Goal: Navigation & Orientation: Find specific page/section

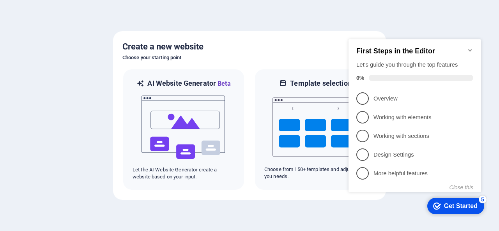
click at [469, 47] on icon "Minimize checklist" at bounding box center [470, 50] width 6 height 6
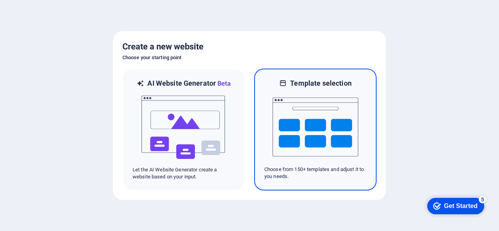
click at [319, 129] on img at bounding box center [315, 127] width 86 height 78
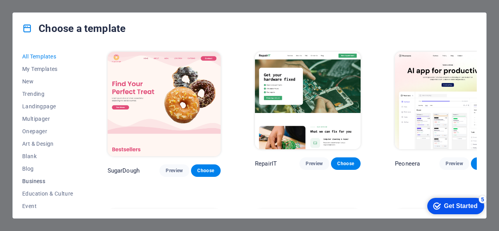
click at [37, 183] on span "Business" at bounding box center [47, 181] width 51 height 6
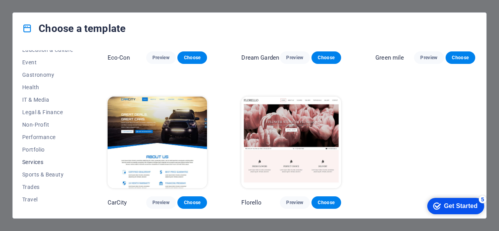
scroll to position [153, 0]
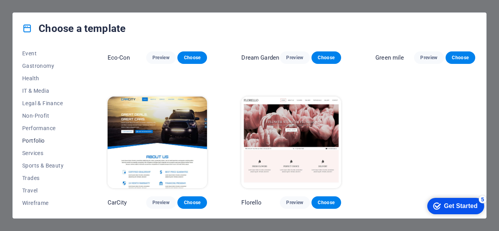
click at [38, 143] on span "Portfolio" at bounding box center [47, 140] width 51 height 6
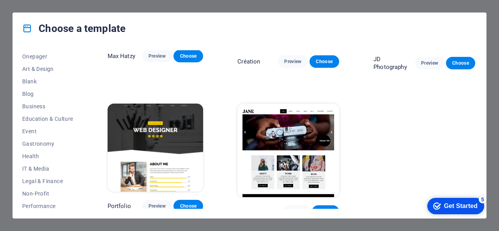
scroll to position [36, 0]
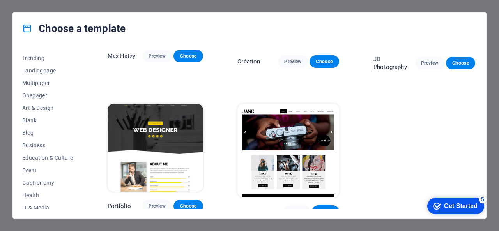
click at [490, 118] on div "Choose a template All Templates My Templates New Trending Landingpage Multipage…" at bounding box center [249, 115] width 499 height 231
click at [52, 226] on div "Choose a template All Templates My Templates New Trending Landingpage Multipage…" at bounding box center [249, 115] width 499 height 231
click at [11, 11] on div "Choose a template All Templates My Templates New Trending Landingpage Multipage…" at bounding box center [249, 115] width 499 height 231
click at [426, 223] on div "Choose a template All Templates My Templates New Trending Landingpage Multipage…" at bounding box center [249, 115] width 499 height 231
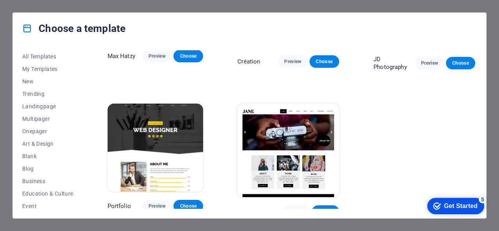
click at [15, 5] on div "Choose a template All Templates My Templates New Trending Landingpage Multipage…" at bounding box center [249, 115] width 499 height 231
